Goal: Task Accomplishment & Management: Complete application form

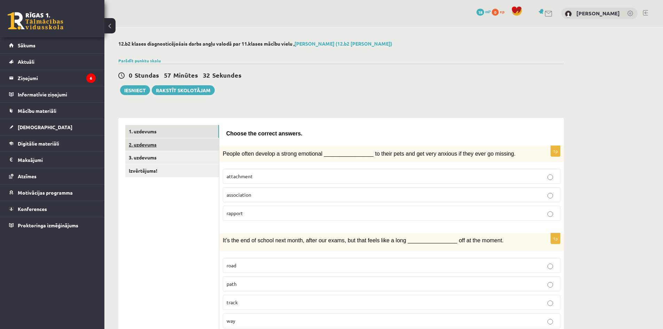
click at [176, 148] on link "2. uzdevums" at bounding box center [172, 144] width 94 height 13
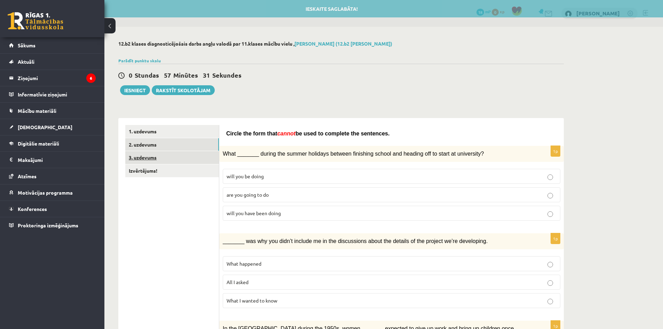
click at [171, 156] on link "3. uzdevums" at bounding box center [172, 157] width 94 height 13
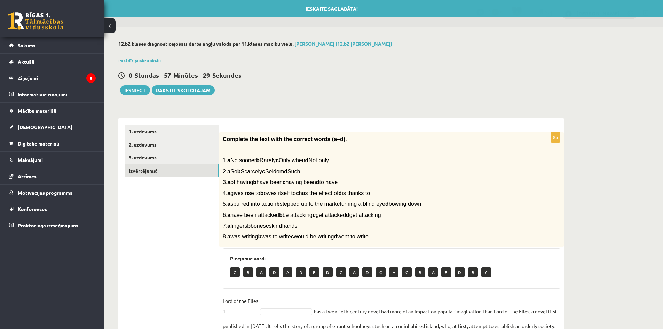
click at [182, 172] on link "Izvērtējums!" at bounding box center [172, 170] width 94 height 13
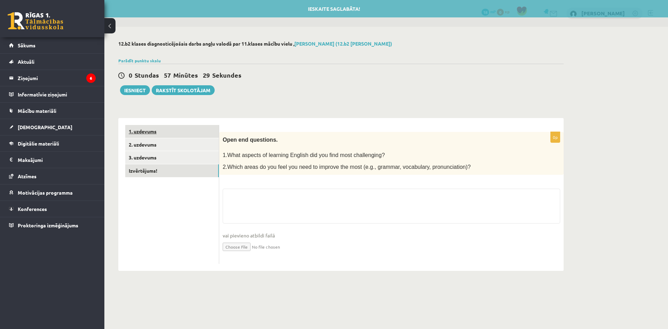
click at [177, 135] on link "1. uzdevums" at bounding box center [172, 131] width 94 height 13
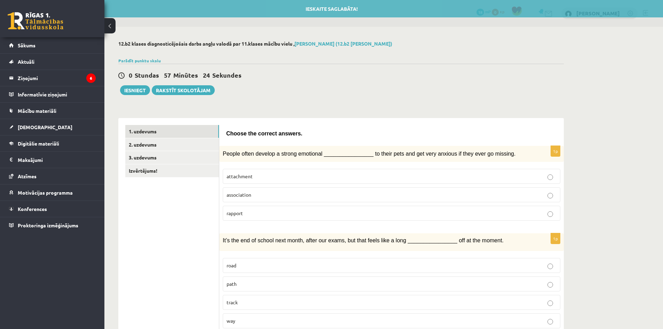
click at [273, 177] on p "attachment" at bounding box center [392, 176] width 330 height 7
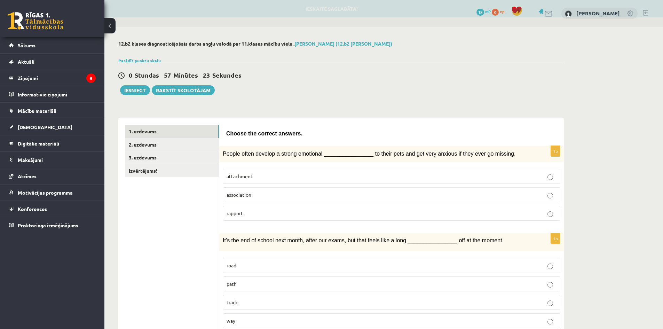
scroll to position [70, 0]
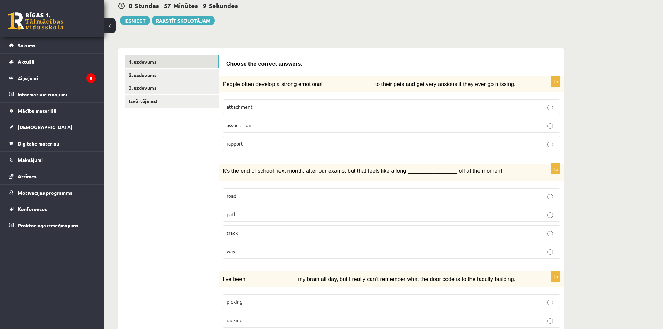
click at [247, 230] on p "track" at bounding box center [392, 232] width 330 height 7
click at [255, 253] on p "way" at bounding box center [392, 250] width 330 height 7
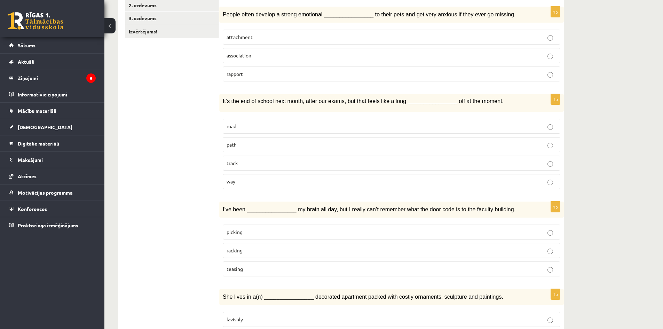
scroll to position [209, 0]
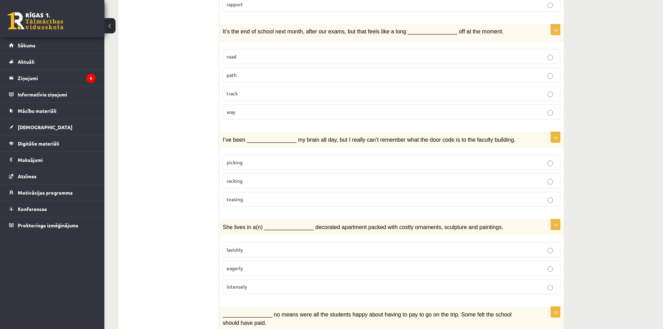
click at [252, 166] on label "picking" at bounding box center [392, 162] width 338 height 15
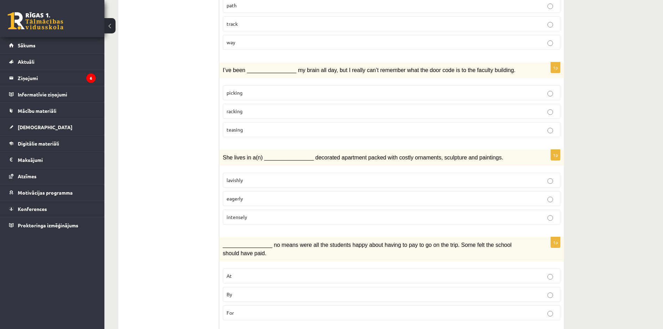
click at [253, 181] on p "lavishly" at bounding box center [392, 179] width 330 height 7
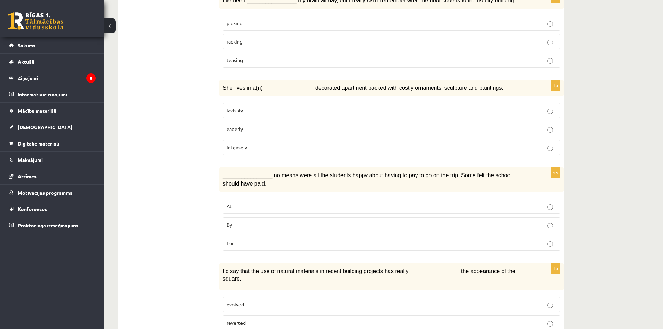
scroll to position [418, 0]
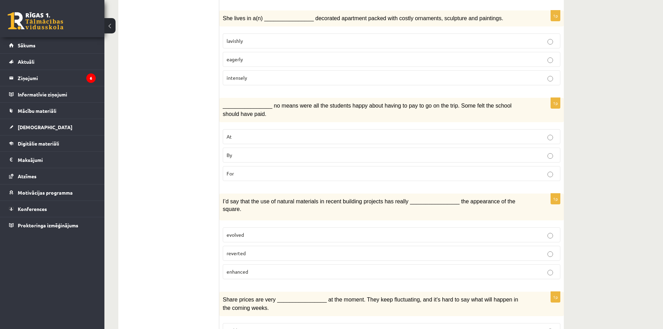
click at [253, 158] on p "By" at bounding box center [392, 154] width 330 height 7
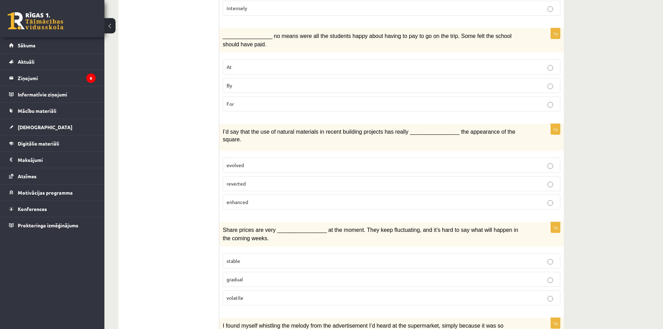
drag, startPoint x: 218, startPoint y: 133, endPoint x: 242, endPoint y: 133, distance: 24.0
click at [242, 133] on div "**********" at bounding box center [340, 215] width 445 height 1169
click at [275, 137] on div "I’d say that the use of natural materials in recent building projects has reall…" at bounding box center [391, 137] width 345 height 27
drag, startPoint x: 325, startPoint y: 149, endPoint x: 322, endPoint y: 153, distance: 5.8
click at [325, 154] on fieldset "evolved reverted enhanced" at bounding box center [392, 182] width 338 height 57
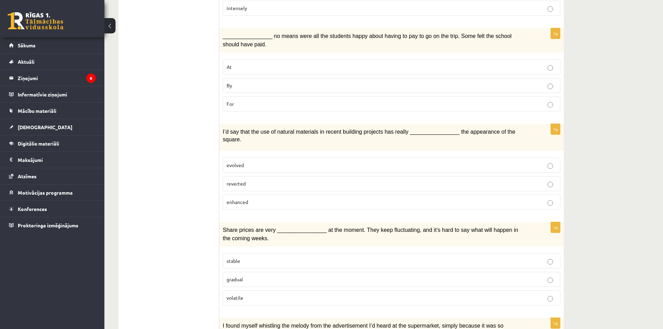
click at [322, 161] on p "evolved" at bounding box center [392, 164] width 330 height 7
click at [310, 143] on div "I’d say that the use of natural materials in recent building projects has reall…" at bounding box center [391, 137] width 345 height 27
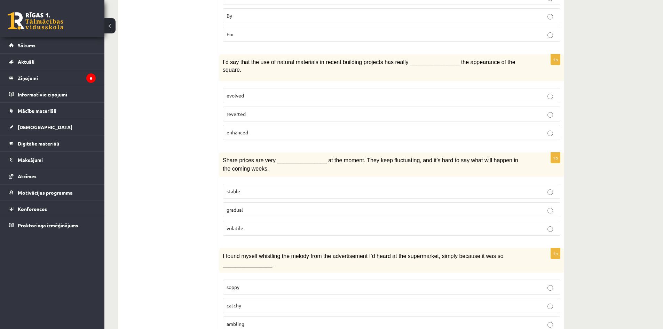
click at [251, 206] on p "gradual" at bounding box center [392, 209] width 330 height 7
click at [253, 224] on p "volatile" at bounding box center [392, 227] width 330 height 7
click at [254, 206] on p "gradual" at bounding box center [392, 209] width 330 height 7
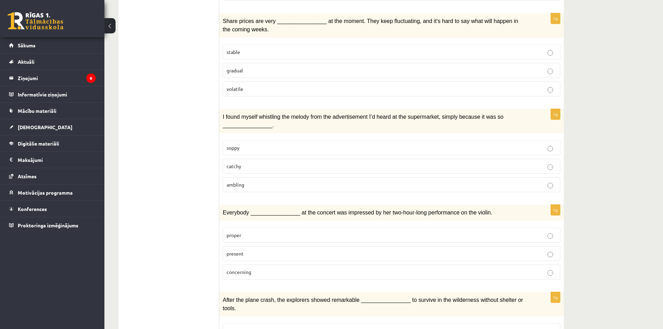
click at [259, 163] on p "catchy" at bounding box center [392, 166] width 330 height 7
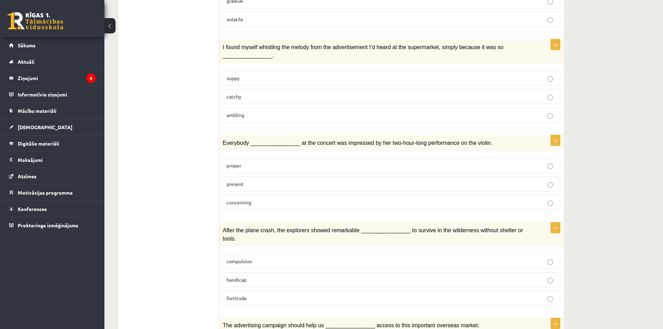
click at [253, 180] on p "present" at bounding box center [392, 183] width 330 height 7
drag, startPoint x: 293, startPoint y: 140, endPoint x: 392, endPoint y: 136, distance: 98.9
click at [392, 136] on div "Everybody ________________ at the concert was impressed by her two-hour-long pe…" at bounding box center [391, 143] width 345 height 16
click at [372, 143] on div "Everybody ________________ at the concert was impressed by her two-hour-long pe…" at bounding box center [391, 143] width 345 height 16
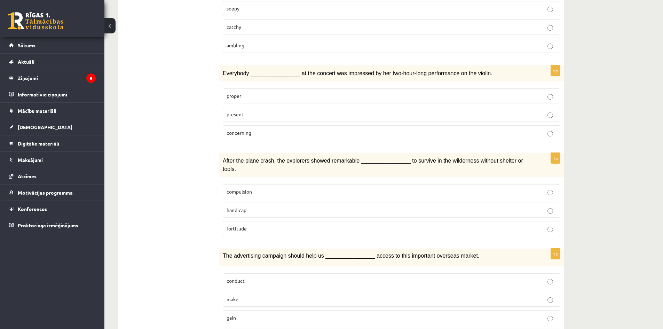
click at [255, 225] on p "fortitude" at bounding box center [392, 228] width 330 height 7
click at [254, 188] on p "compulsion" at bounding box center [392, 191] width 330 height 7
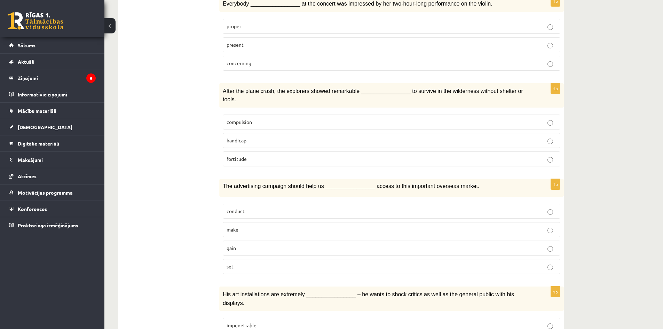
click at [247, 179] on div "The advertising campaign should help us ________________ access to this importa…" at bounding box center [391, 188] width 345 height 18
drag, startPoint x: 243, startPoint y: 172, endPoint x: 308, endPoint y: 171, distance: 64.4
click at [308, 183] on span "The advertising campaign should help us ________________ access to this importa…" at bounding box center [351, 186] width 257 height 6
click at [262, 240] on label "gain" at bounding box center [392, 247] width 338 height 15
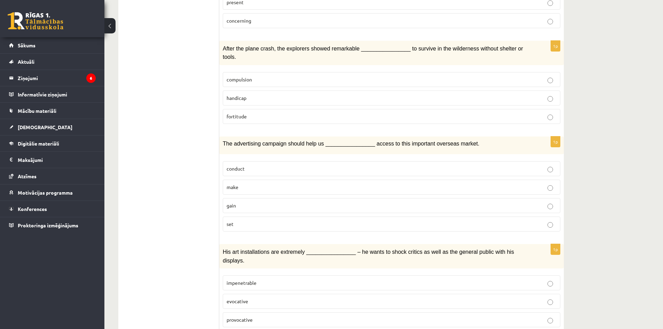
click at [251, 275] on label "impenetrable" at bounding box center [392, 282] width 338 height 15
click at [248, 298] on p "evocative" at bounding box center [392, 301] width 330 height 7
click at [274, 279] on p "impenetrable" at bounding box center [392, 282] width 330 height 7
click at [266, 298] on p "evocative" at bounding box center [392, 301] width 330 height 7
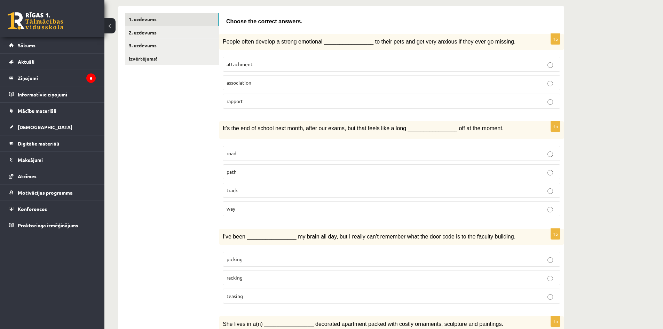
scroll to position [0, 0]
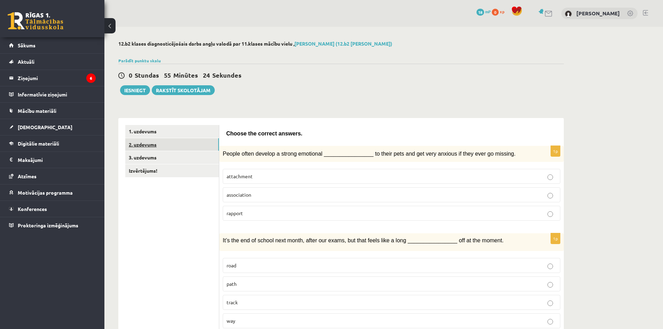
click at [164, 142] on link "2. uzdevums" at bounding box center [172, 144] width 94 height 13
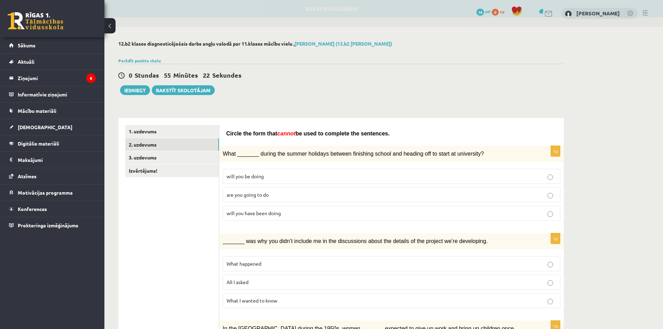
click at [261, 177] on span "will you be doing" at bounding box center [245, 176] width 37 height 6
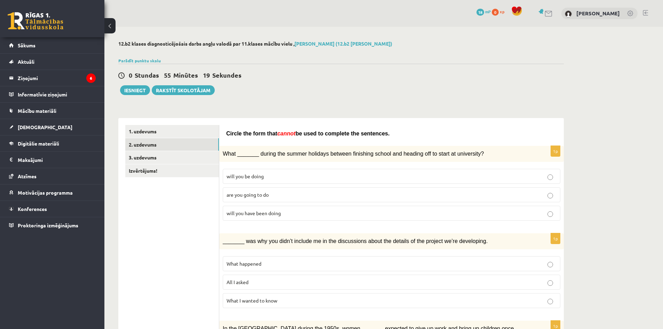
click at [265, 198] on label "are you going to do" at bounding box center [392, 194] width 338 height 15
click at [256, 177] on span "will you be doing" at bounding box center [245, 176] width 37 height 6
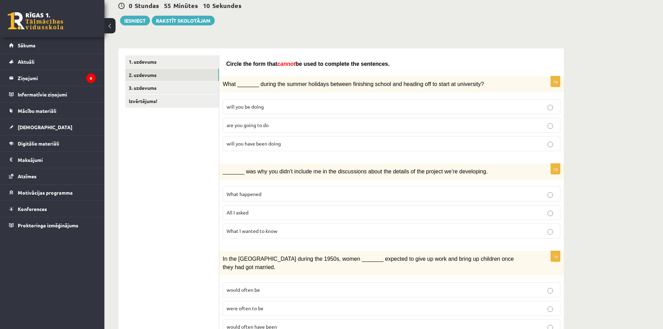
click at [252, 215] on p "All I asked" at bounding box center [392, 212] width 330 height 7
drag, startPoint x: 263, startPoint y: 174, endPoint x: 323, endPoint y: 176, distance: 60.2
click at [323, 176] on div "_______ was why you didn’t include me in the discussions about the details of t…" at bounding box center [391, 172] width 345 height 16
click at [325, 177] on div "_______ was why you didn’t include me in the discussions about the details of t…" at bounding box center [391, 172] width 345 height 16
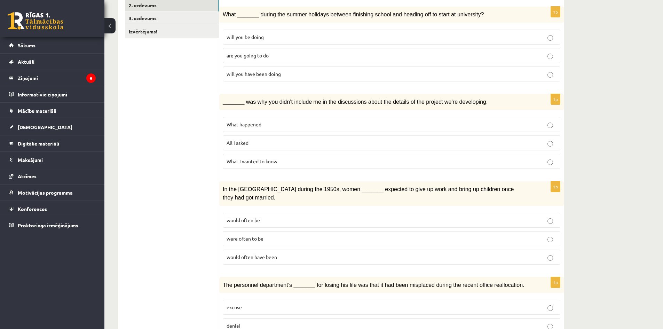
click at [277, 216] on p "would often be" at bounding box center [392, 219] width 330 height 7
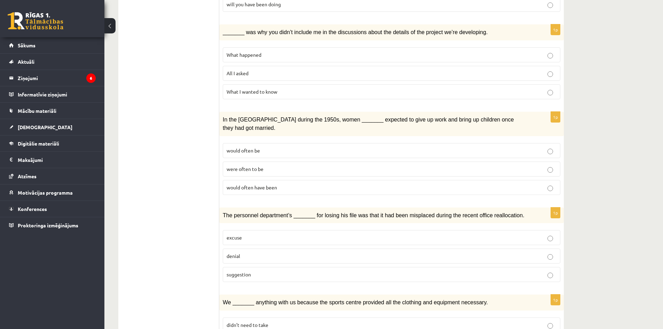
click at [269, 234] on p "excuse" at bounding box center [392, 237] width 330 height 7
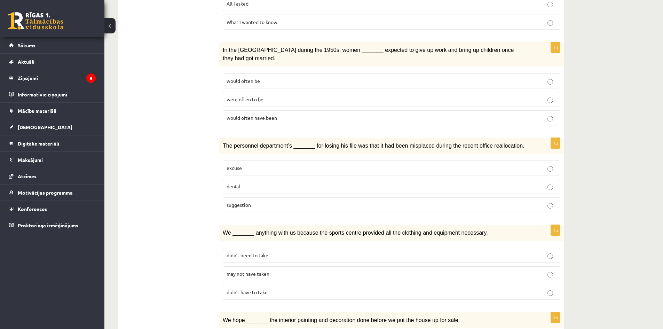
scroll to position [348, 0]
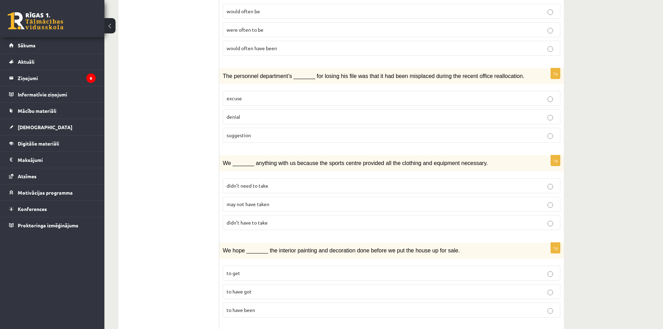
click at [281, 219] on p "didn’t have to take" at bounding box center [392, 222] width 330 height 7
click at [266, 182] on span "didn’t need to take" at bounding box center [248, 185] width 42 height 6
click at [255, 201] on span "may not have taken" at bounding box center [248, 204] width 43 height 6
click at [259, 182] on label "didn’t need to take" at bounding box center [392, 185] width 338 height 15
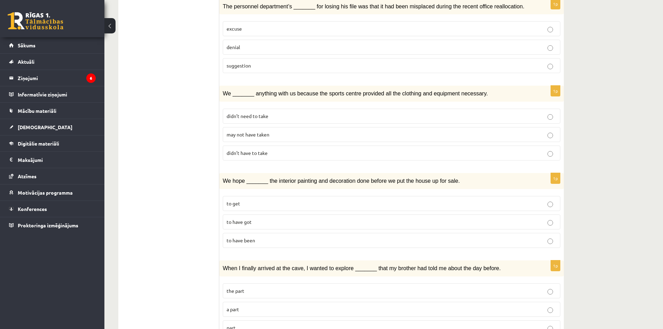
click at [253, 200] on p "to get" at bounding box center [392, 203] width 330 height 7
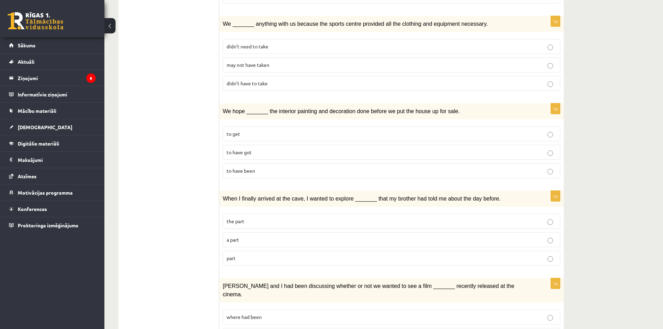
click at [256, 236] on p "a part" at bounding box center [392, 239] width 330 height 7
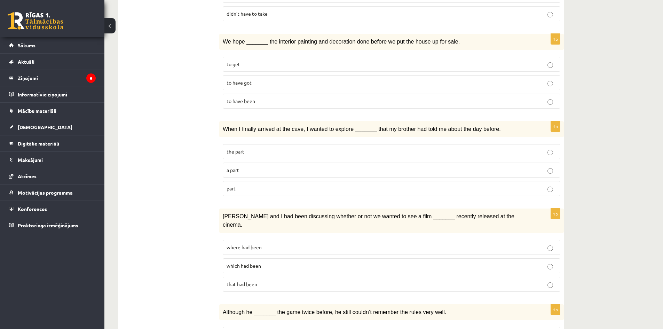
scroll to position [626, 0]
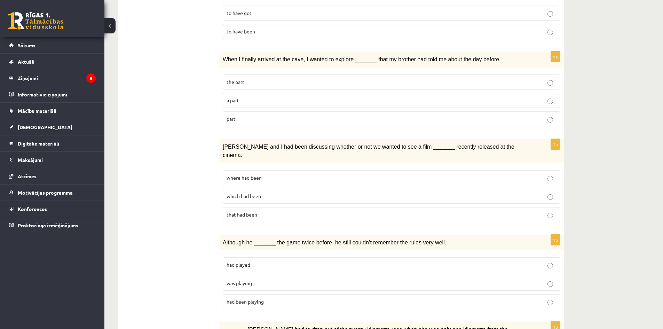
click at [269, 192] on p "which had been" at bounding box center [392, 195] width 330 height 7
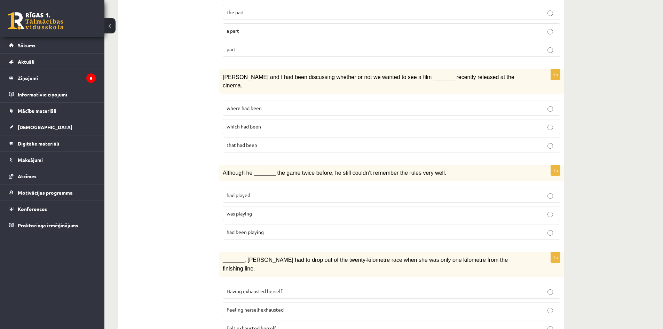
click at [263, 191] on p "had played" at bounding box center [392, 194] width 330 height 7
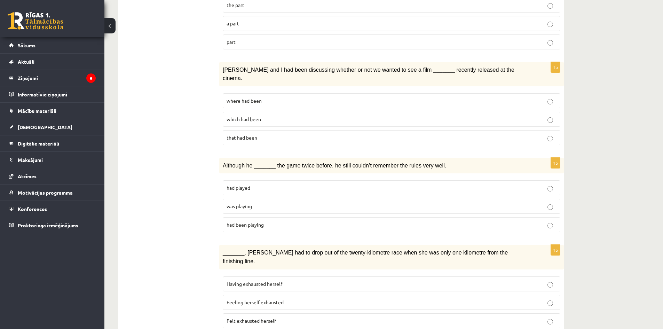
click at [286, 299] on p "Feeling herself exhausted" at bounding box center [392, 302] width 330 height 7
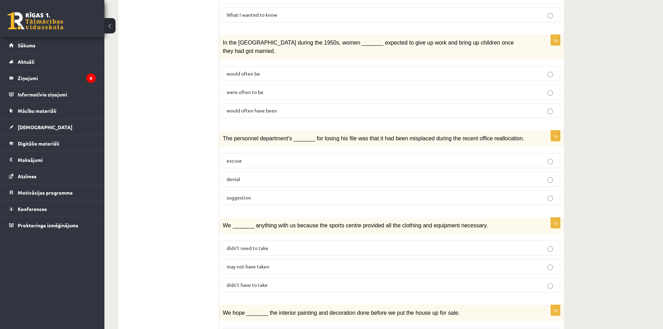
scroll to position [0, 0]
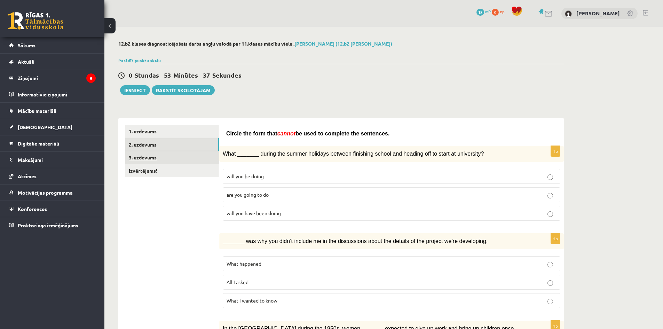
click at [175, 159] on link "3. uzdevums" at bounding box center [172, 157] width 94 height 13
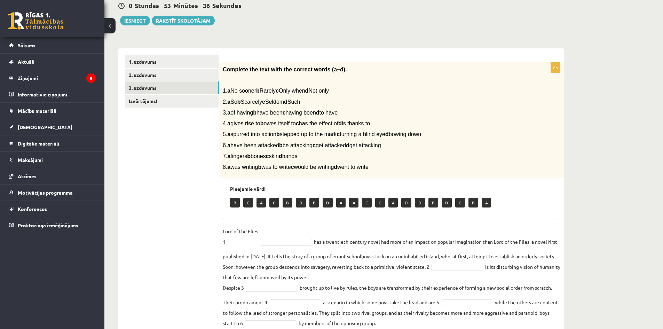
scroll to position [129, 0]
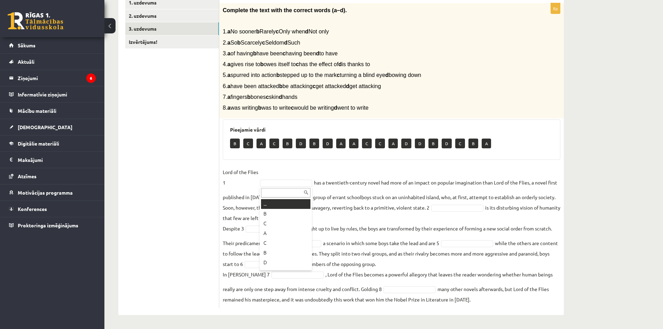
type input "*"
click at [390, 181] on fieldset "Lord of the Flies 1 D * has a twentieth-century novel had more of an impact on …" at bounding box center [392, 236] width 338 height 138
click at [379, 200] on fieldset "Lord of the Flies 1 D * has a twentieth-century novel had more of an impact on …" at bounding box center [392, 236] width 338 height 138
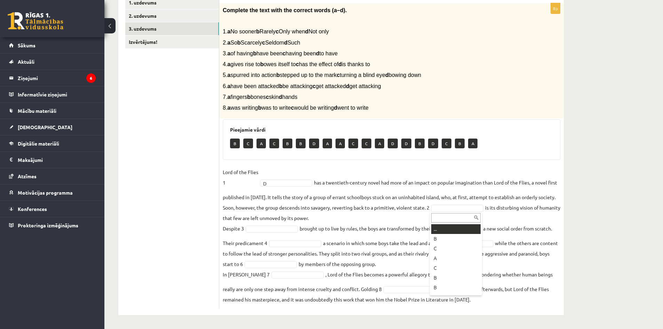
type input "*"
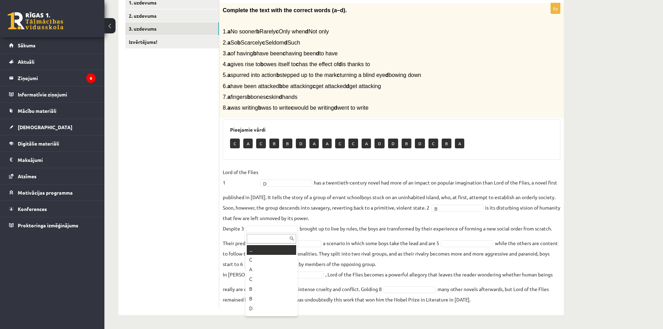
type input "*"
click at [365, 235] on fieldset "Lord of the Flies 1 D * has a twentieth-century novel had more of an impact on …" at bounding box center [392, 236] width 338 height 138
click at [251, 246] on fieldset "Lord of the Flies 1 D * has a twentieth-century novel had more of an impact on …" at bounding box center [392, 236] width 338 height 138
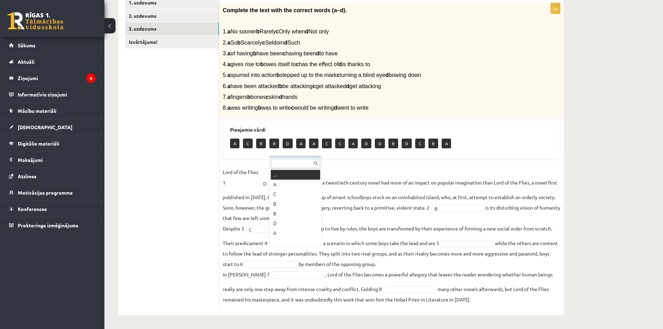
type input "*"
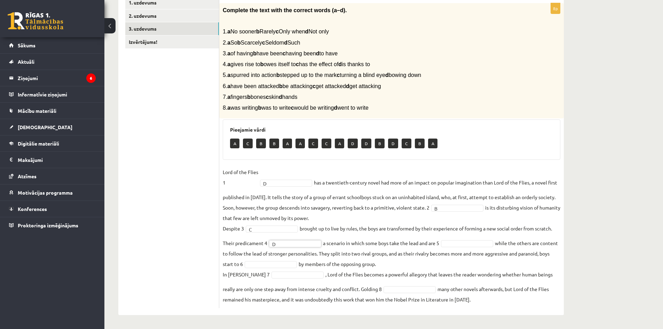
click at [428, 245] on fieldset "Lord of the Flies 1 D * has a twentieth-century novel had more of an impact on …" at bounding box center [392, 236] width 338 height 138
type input "*"
click at [319, 265] on fieldset "Lord of the Flies 1 D * has a twentieth-century novel had more of an impact on …" at bounding box center [392, 236] width 338 height 138
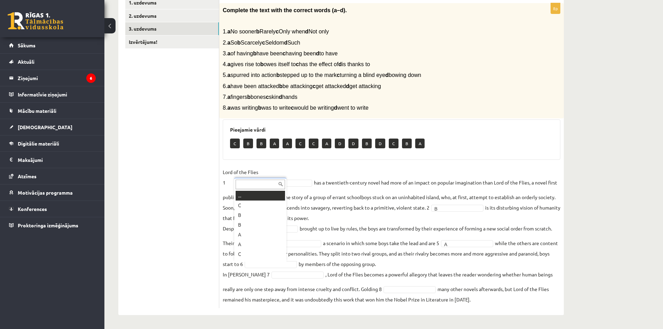
type input "*"
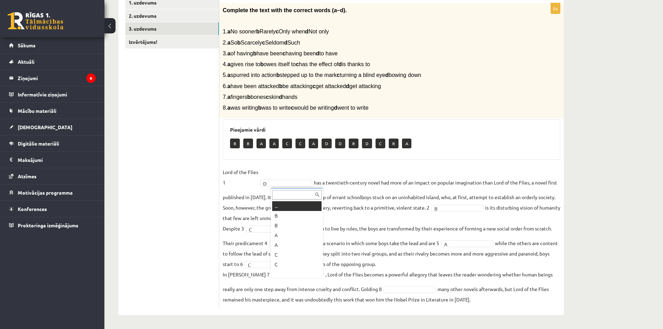
type input "*"
click at [342, 289] on fieldset "Lord of the Flies 1 D * has a twentieth-century novel had more of an impact on …" at bounding box center [392, 236] width 338 height 138
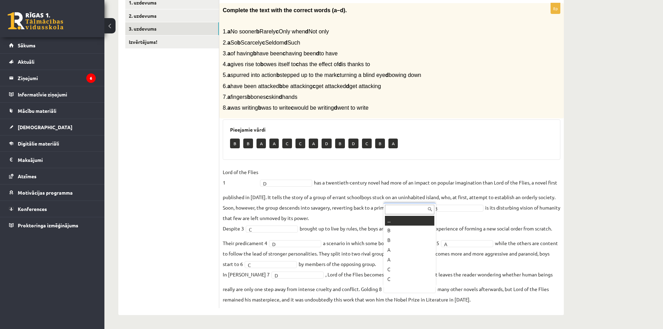
type input "*"
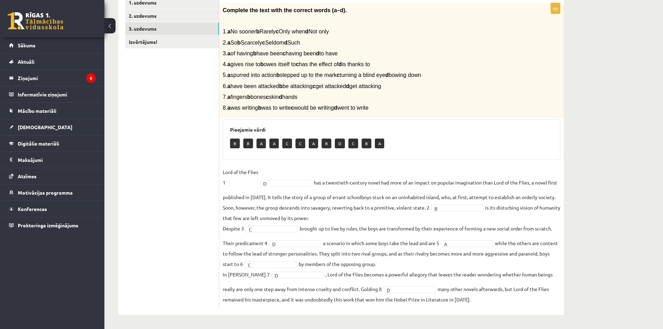
click at [396, 274] on fieldset "Lord of the Flies 1 D * has a twentieth-century novel had more of an impact on …" at bounding box center [392, 236] width 338 height 138
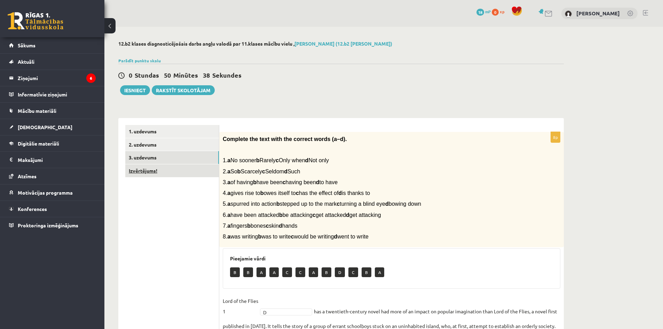
click at [182, 168] on link "Izvērtējums!" at bounding box center [172, 170] width 94 height 13
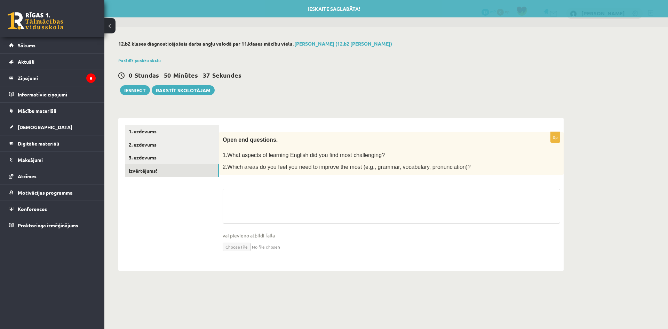
click at [260, 195] on textarea at bounding box center [392, 206] width 338 height 35
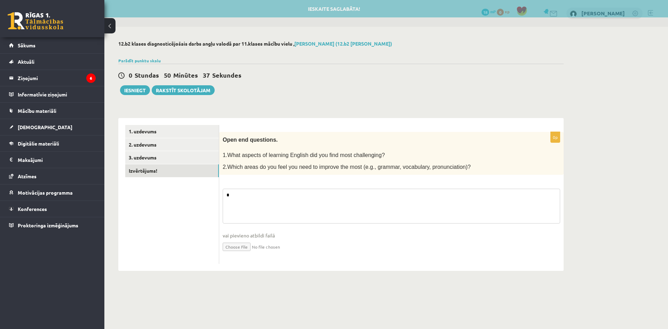
type textarea "*"
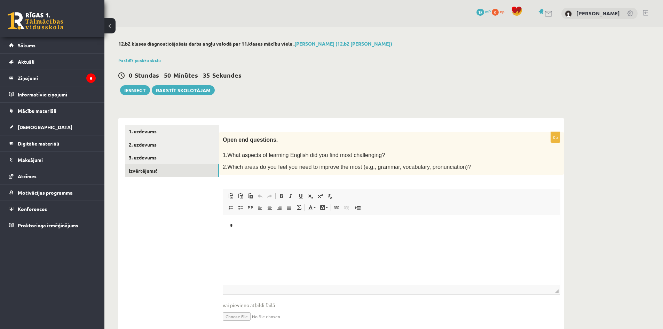
click at [348, 177] on div "0p Open end questions. 1.What aspects of learning English did you find most cha…" at bounding box center [391, 233] width 345 height 202
click at [293, 224] on p "*" at bounding box center [391, 225] width 323 height 7
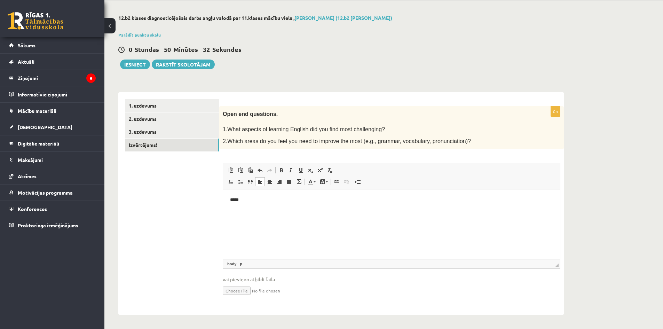
click at [159, 153] on ul "1. uzdevums 2. uzdevums 3. uzdevums Izvērtējums!" at bounding box center [172, 203] width 94 height 209
click at [137, 60] on button "Iesniegt" at bounding box center [135, 65] width 30 height 10
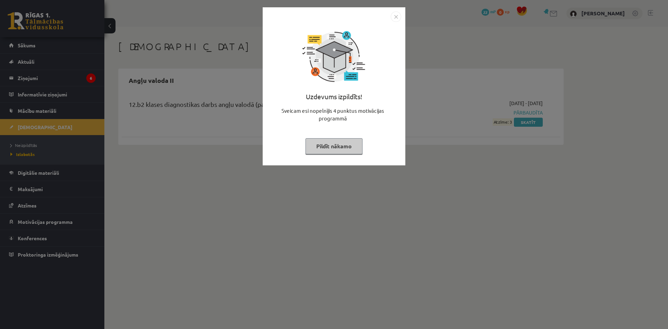
click at [395, 14] on img "Close" at bounding box center [396, 16] width 10 height 10
